Goal: Information Seeking & Learning: Learn about a topic

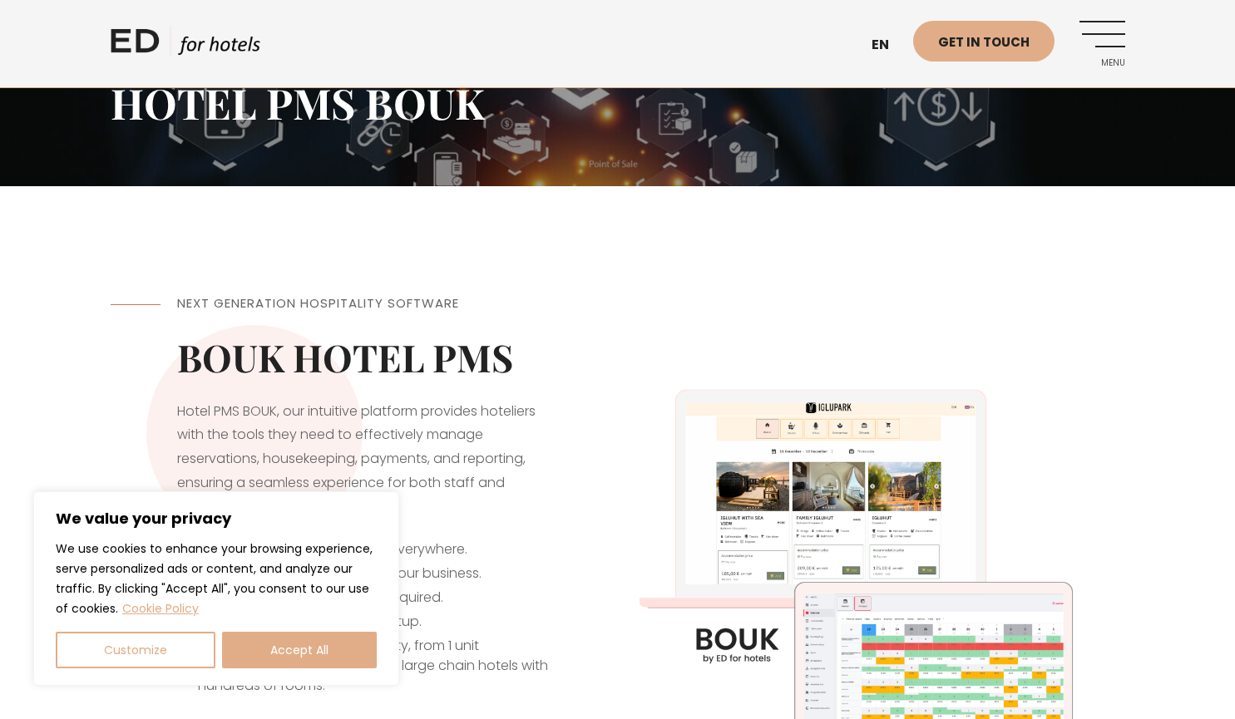
scroll to position [248, 0]
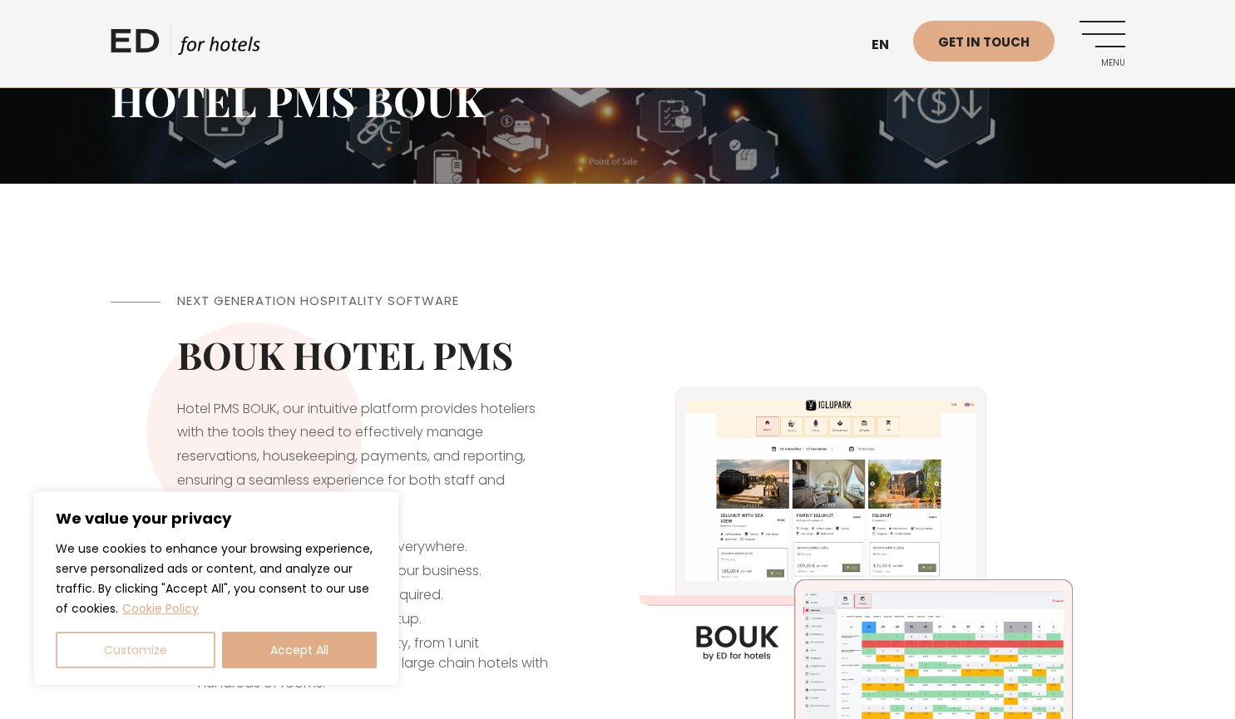
click at [175, 662] on button "Customize" at bounding box center [136, 650] width 160 height 37
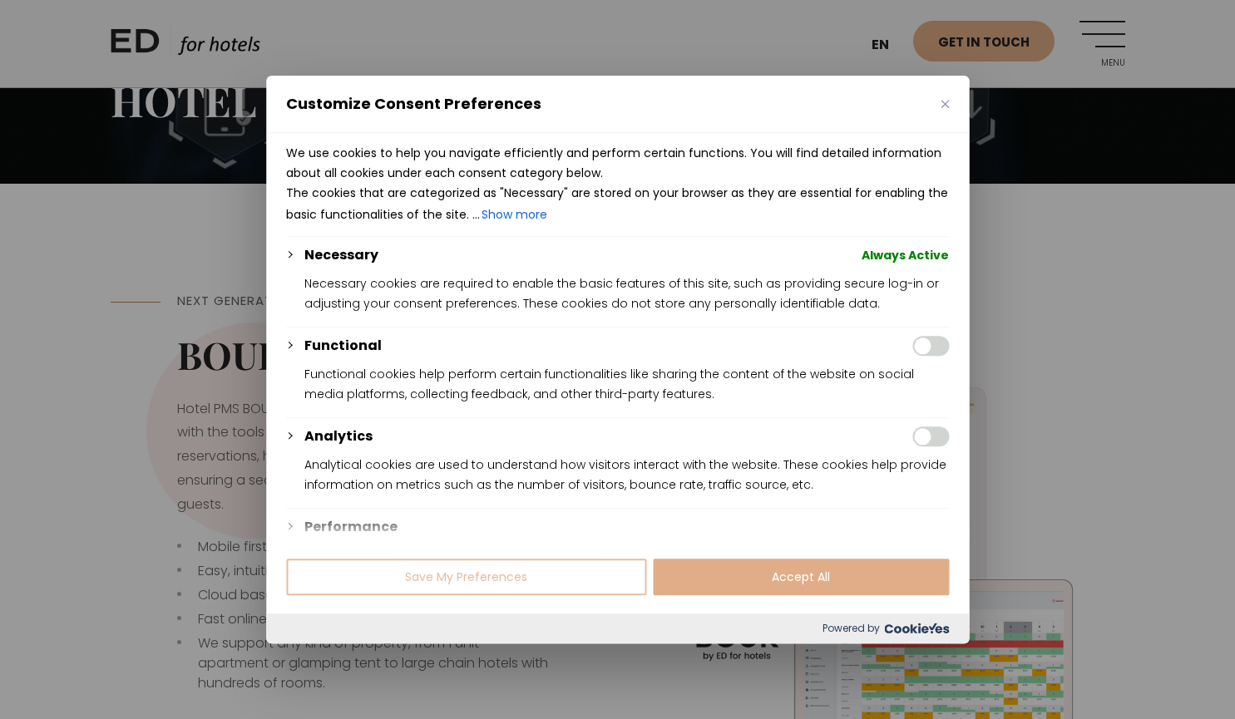
click at [515, 582] on button "Save My Preferences" at bounding box center [466, 577] width 360 height 37
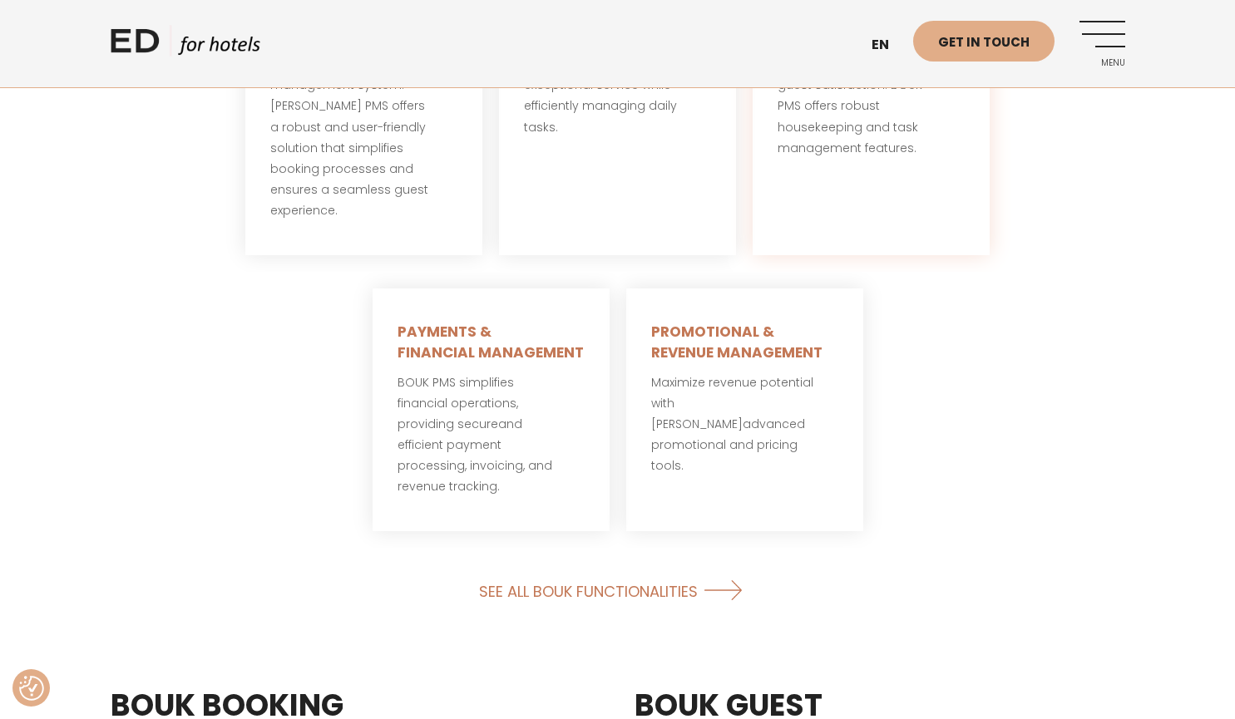
scroll to position [1299, 0]
click at [606, 568] on link "SEE ALL BOUK FUNCTIONALITIES" at bounding box center [617, 590] width 277 height 44
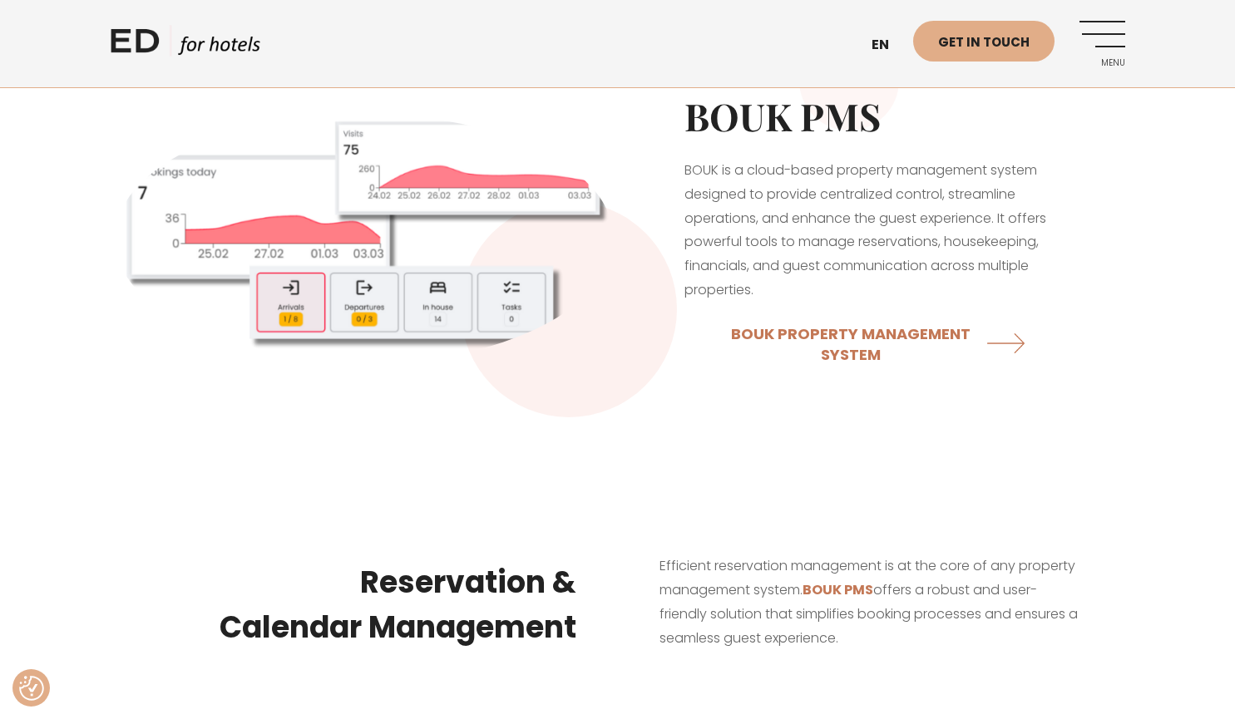
scroll to position [468, 0]
